Goal: Task Accomplishment & Management: Manage account settings

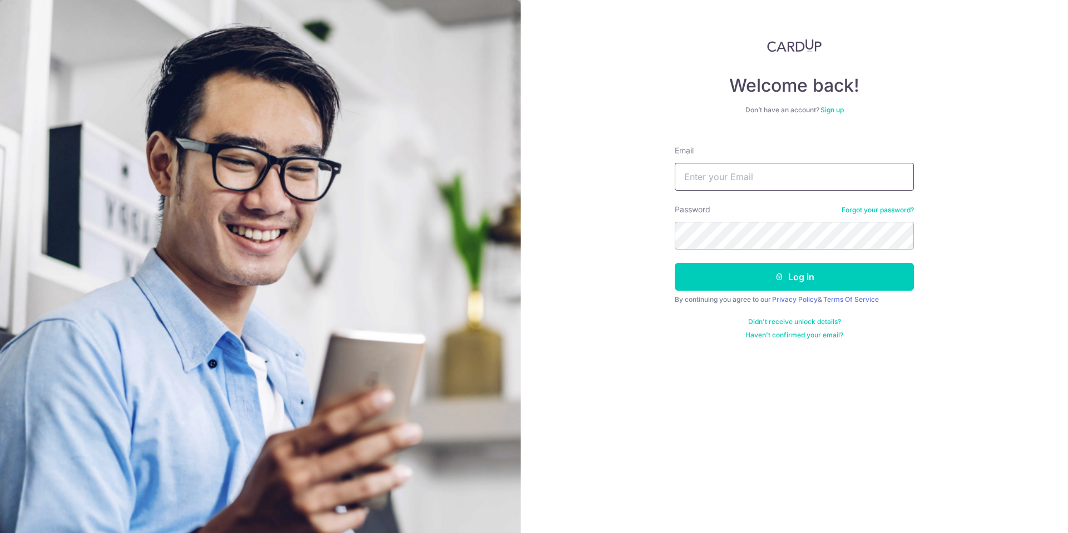
click at [703, 170] on input "Email" at bounding box center [794, 177] width 239 height 28
type input "[PERSON_NAME][EMAIL_ADDRESS][DOMAIN_NAME]"
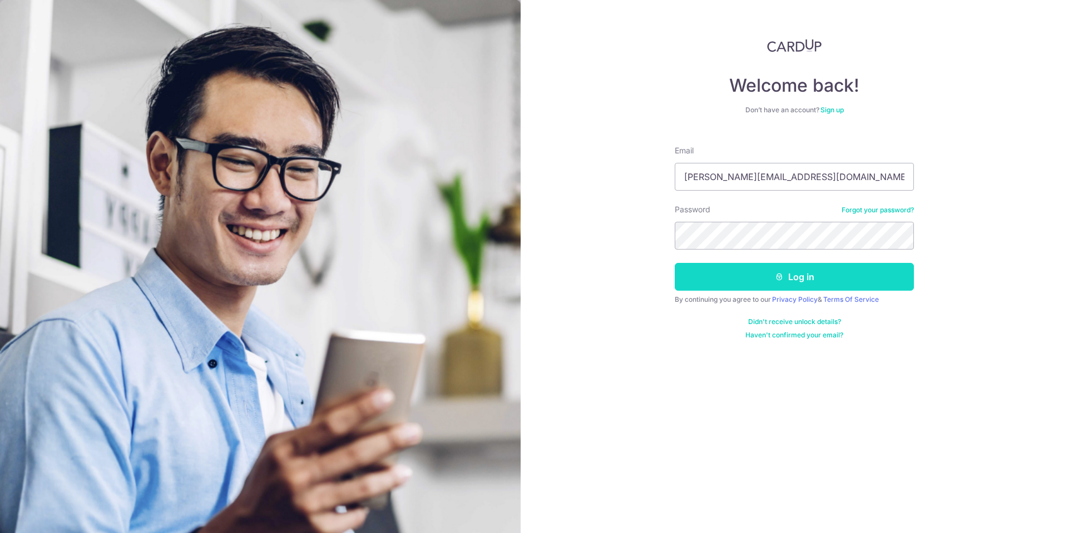
click at [808, 279] on button "Log in" at bounding box center [794, 277] width 239 height 28
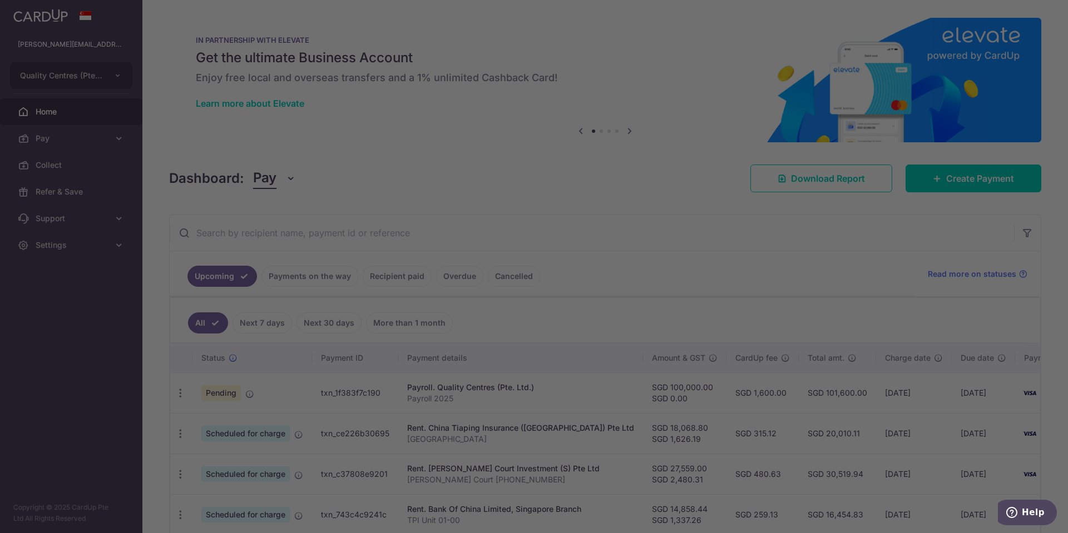
drag, startPoint x: 381, startPoint y: 393, endPoint x: 308, endPoint y: 386, distance: 73.2
click at [308, 386] on body "[PERSON_NAME][EMAIL_ADDRESS][DOMAIN_NAME] Quality Centres (Pte. Ltd.) Add new c…" at bounding box center [534, 266] width 1068 height 533
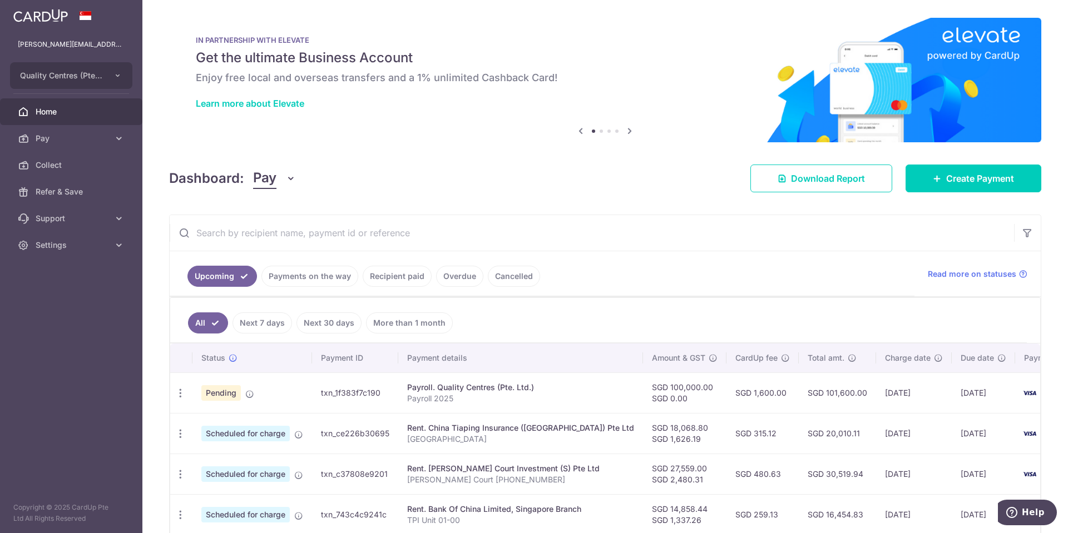
click at [381, 388] on td "txn_1f383f7c190" at bounding box center [355, 393] width 86 height 41
drag, startPoint x: 385, startPoint y: 392, endPoint x: 320, endPoint y: 392, distance: 65.1
click at [320, 392] on td "txn_1f383f7c190" at bounding box center [355, 393] width 86 height 41
copy td "txn_1f383f7c190"
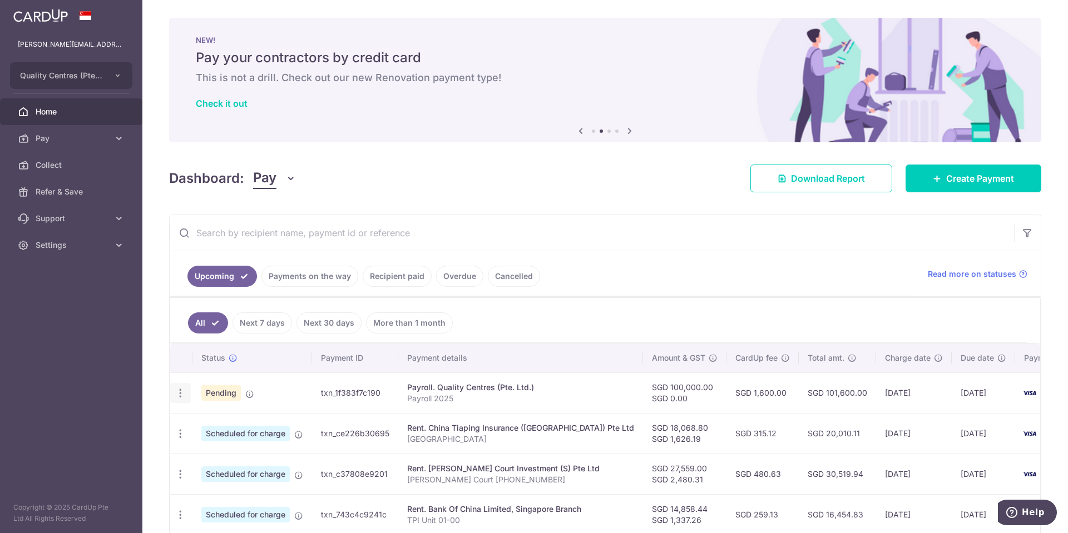
click at [179, 397] on icon "button" at bounding box center [181, 394] width 12 height 12
click at [610, 311] on ul "All Next 7 days Next 30 days More than 1 month" at bounding box center [598, 320] width 857 height 45
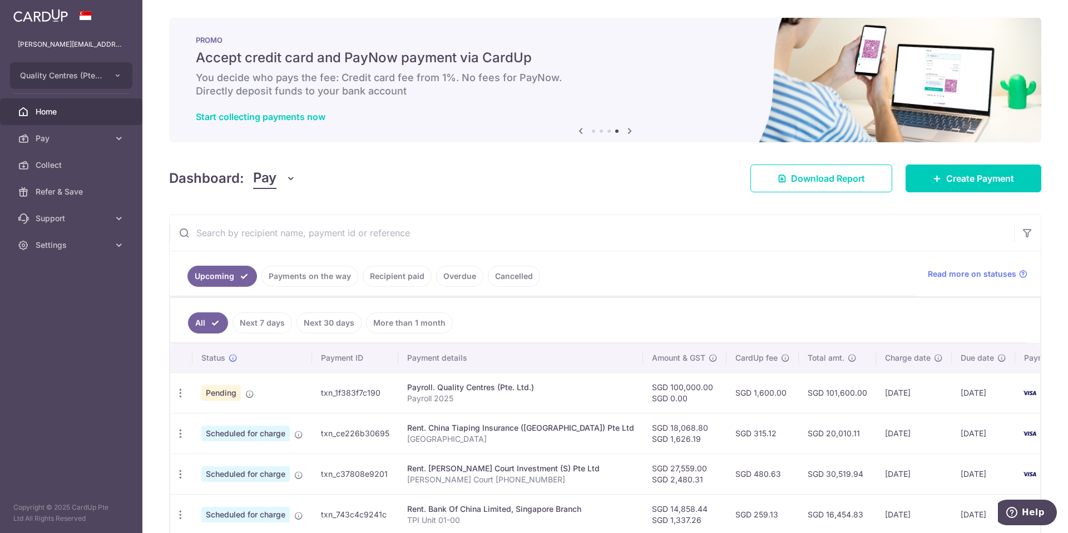
click at [539, 167] on div "Dashboard: Pay Pay Collect Download Report Create Payment" at bounding box center [605, 176] width 872 height 32
click at [76, 246] on span "Settings" at bounding box center [72, 245] width 73 height 11
click at [63, 292] on link "Logout" at bounding box center [71, 298] width 142 height 27
